Goal: Task Accomplishment & Management: Use online tool/utility

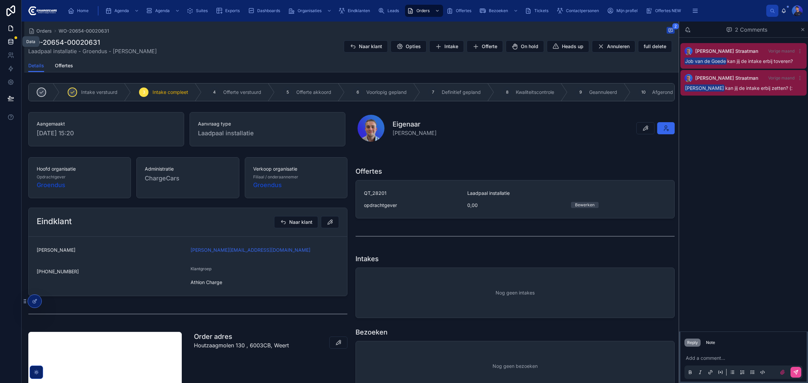
click at [13, 44] on icon at bounding box center [10, 41] width 7 height 7
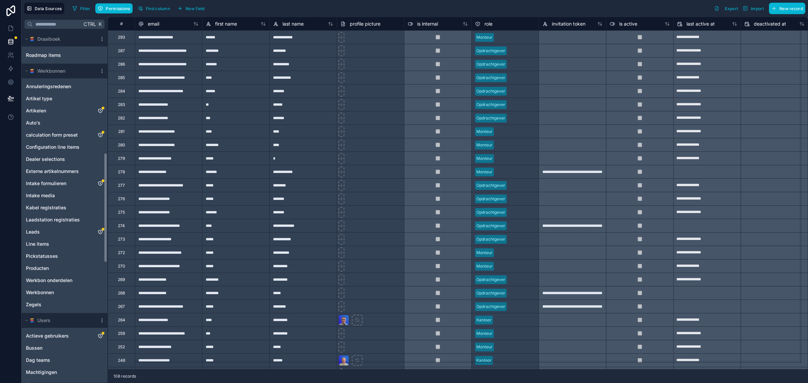
scroll to position [379, 0]
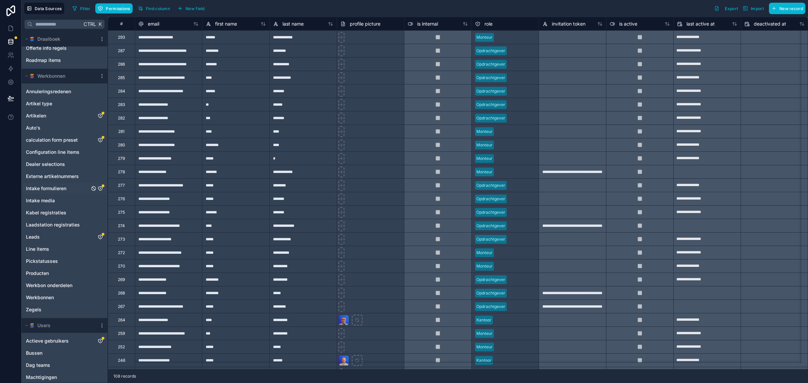
click at [70, 185] on div "Intake formulieren" at bounding box center [64, 188] width 83 height 11
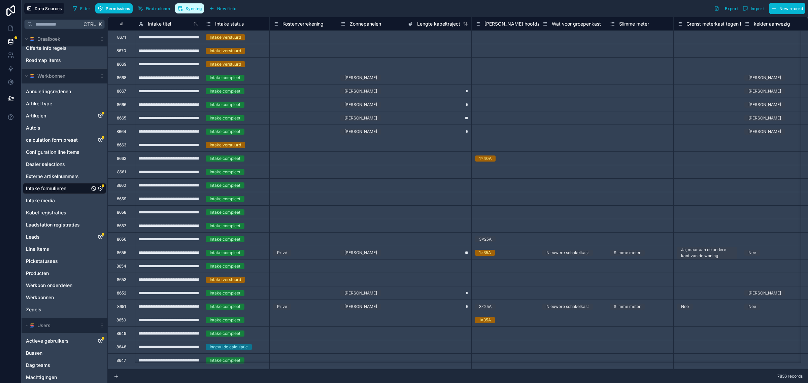
click at [188, 3] on button "Syncing" at bounding box center [189, 8] width 29 height 10
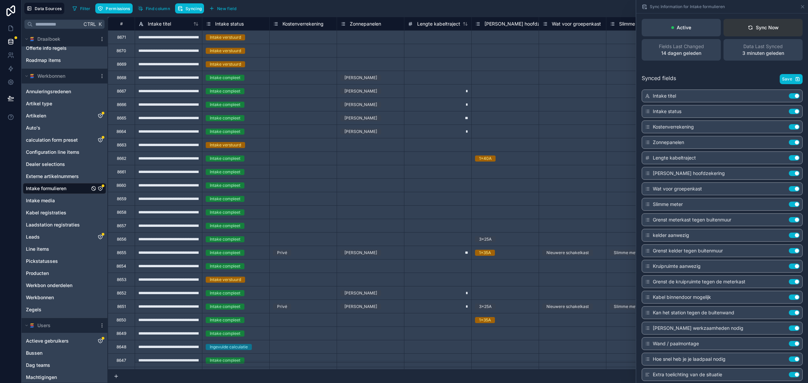
click at [761, 31] on button "Sync Now" at bounding box center [762, 28] width 79 height 18
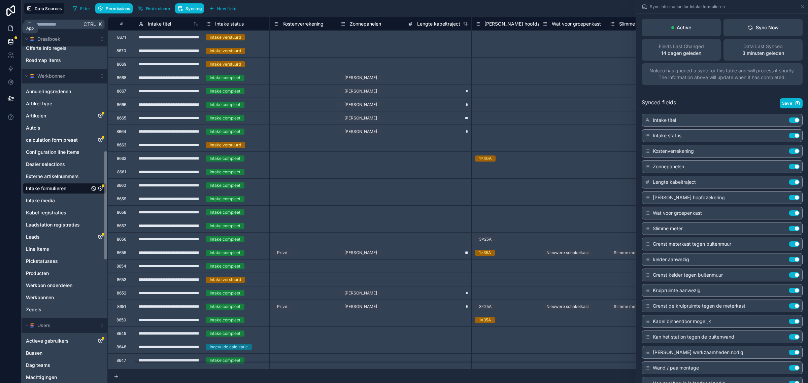
click at [11, 24] on link at bounding box center [10, 28] width 21 height 13
